Goal: Navigation & Orientation: Find specific page/section

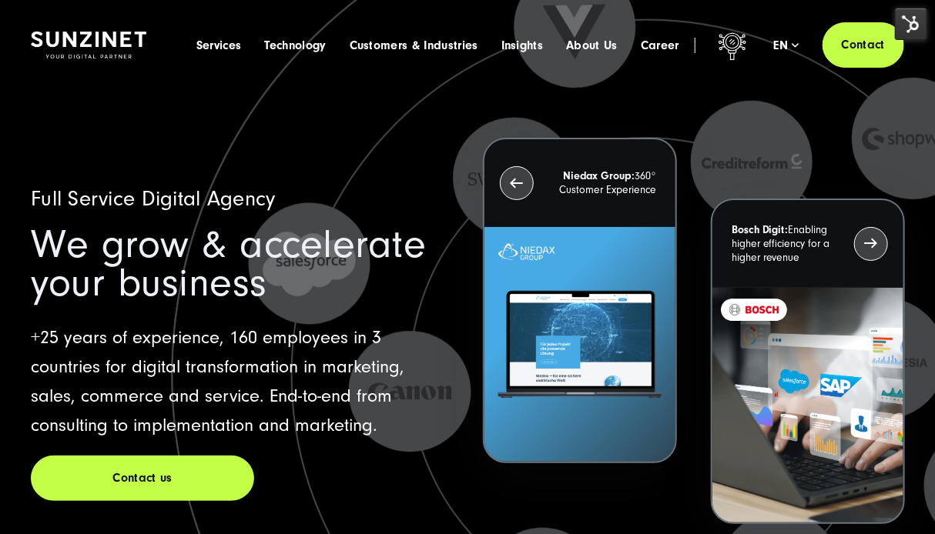
click at [918, 22] on img at bounding box center [911, 24] width 32 height 32
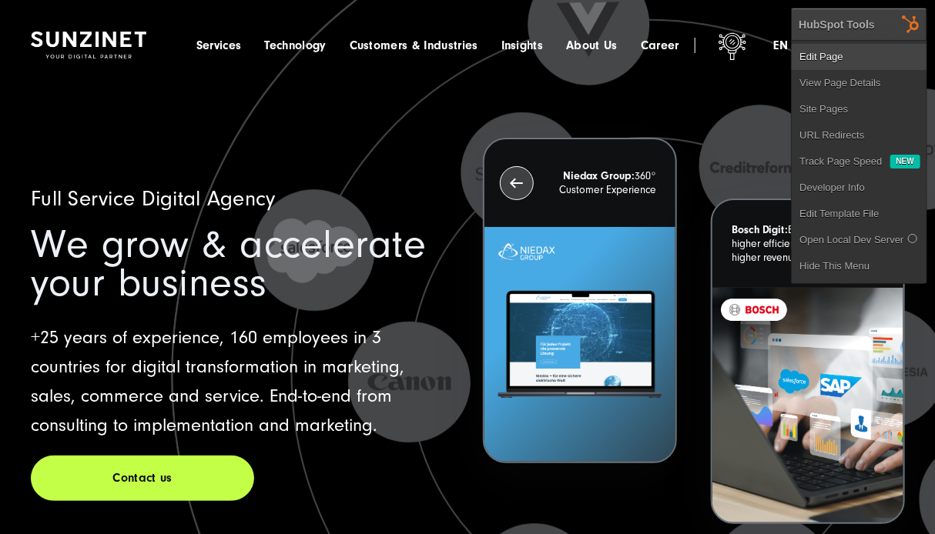
click at [868, 56] on link "Edit Page" at bounding box center [858, 57] width 135 height 26
